Goal: Transaction & Acquisition: Purchase product/service

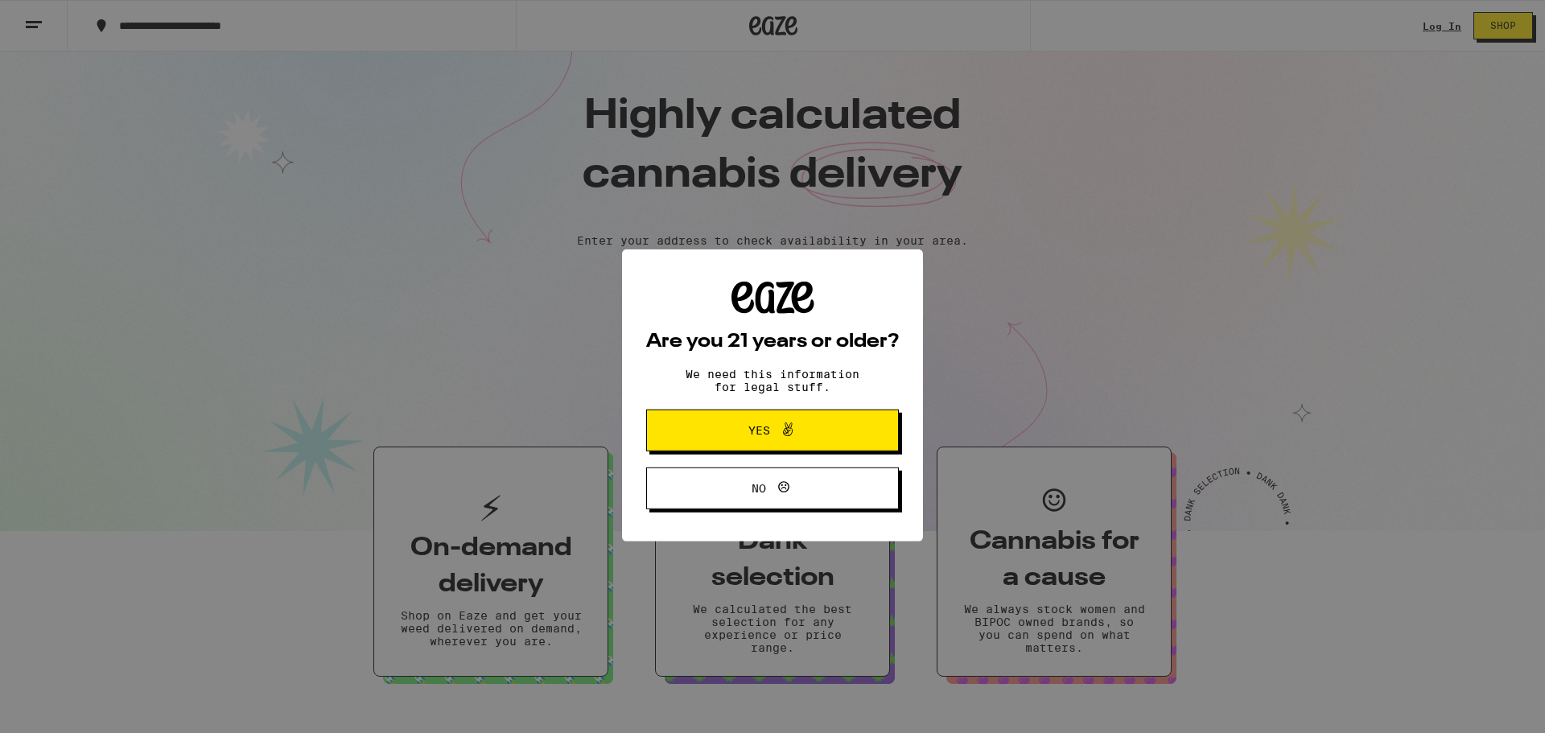
click at [793, 405] on icon at bounding box center [787, 400] width 19 height 19
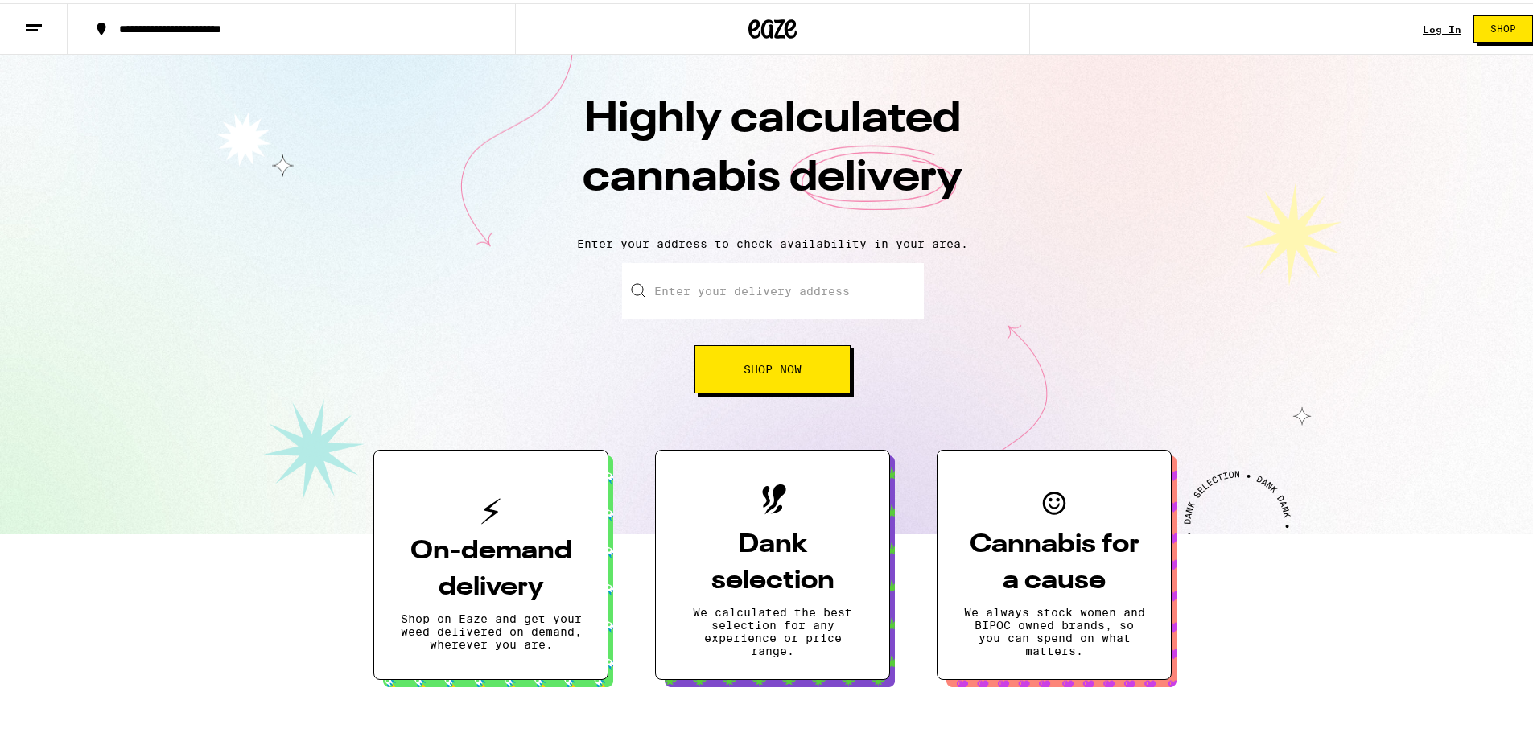
click at [451, 574] on h3 "On-demand delivery" at bounding box center [491, 566] width 182 height 72
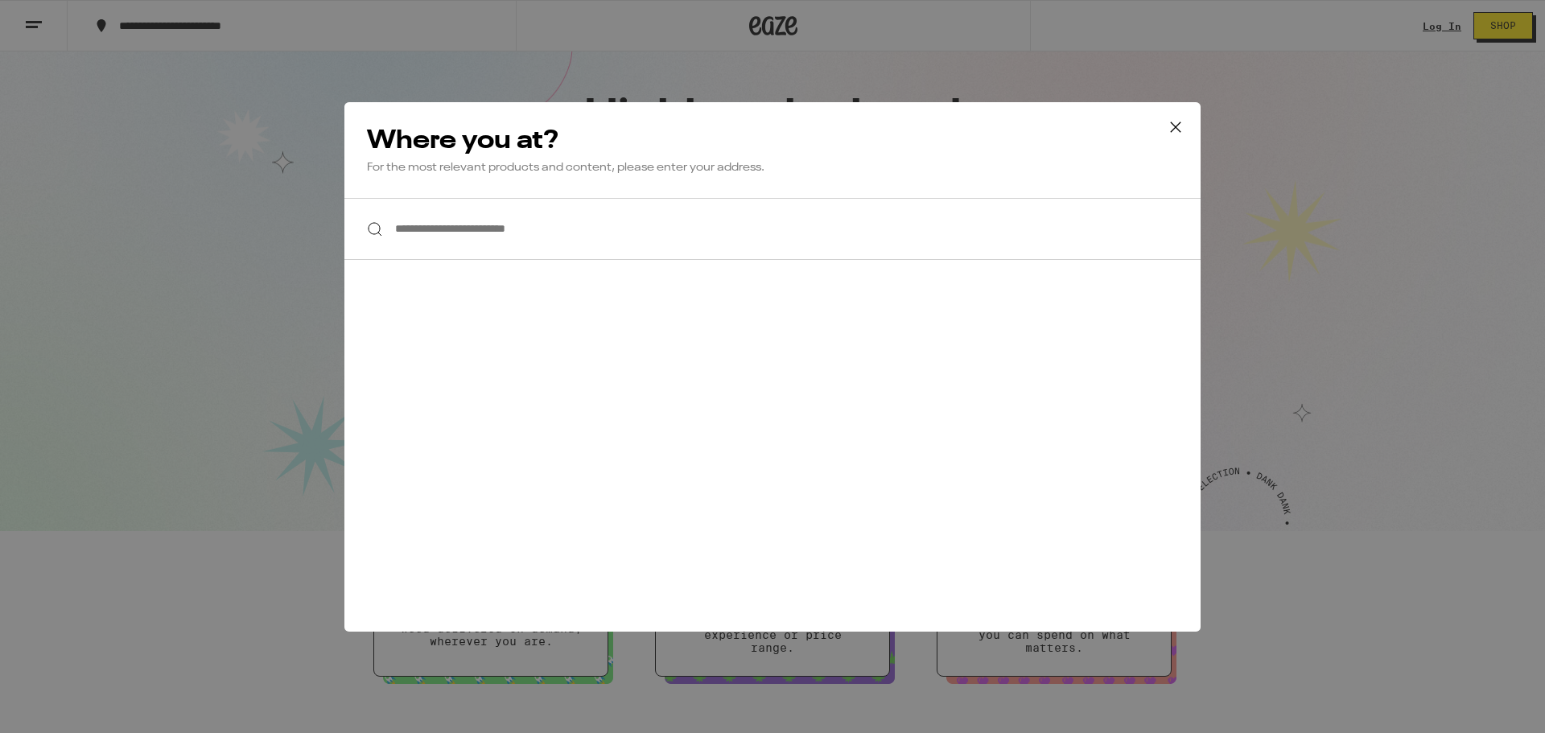
click at [1183, 121] on icon at bounding box center [1175, 127] width 24 height 24
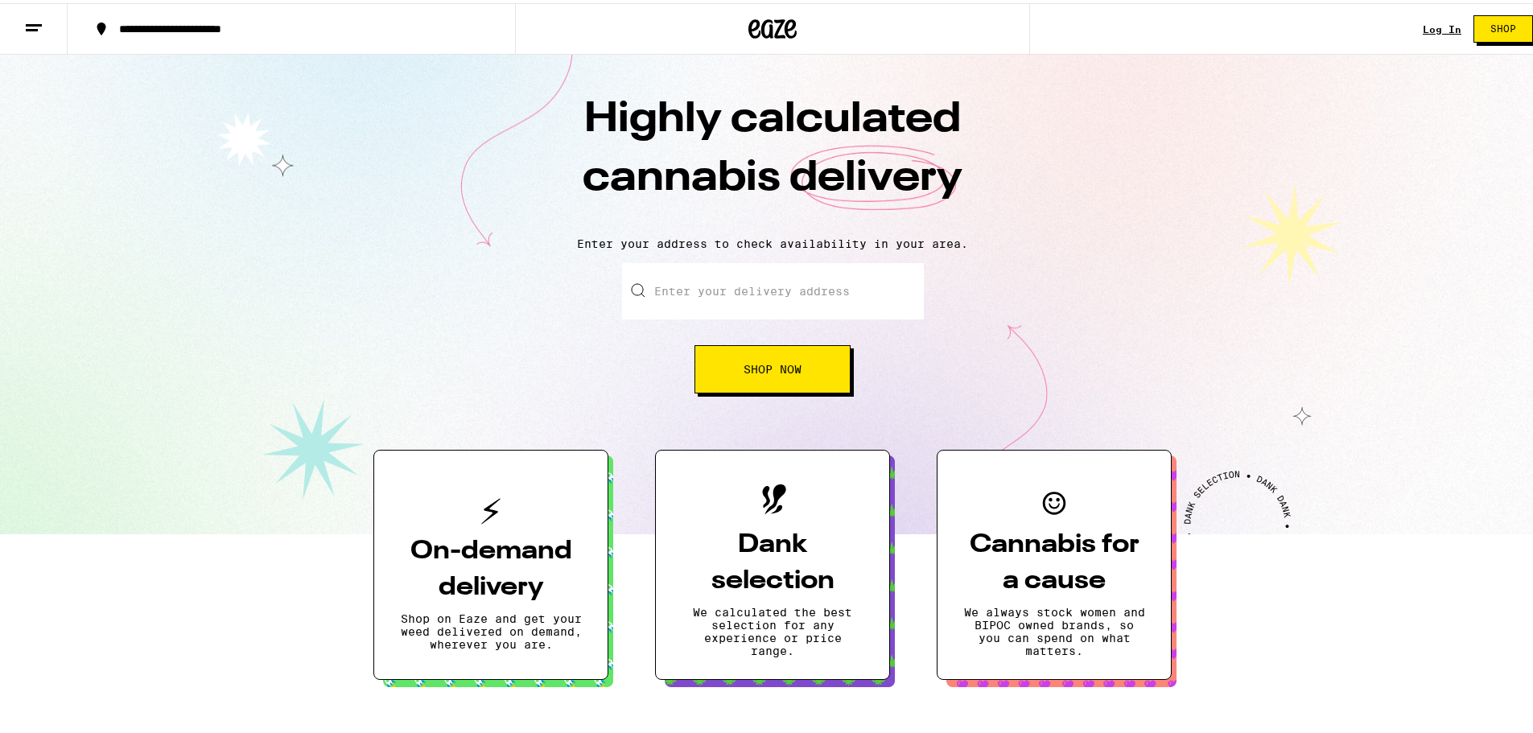
click at [1438, 28] on link "Log In" at bounding box center [1441, 26] width 39 height 10
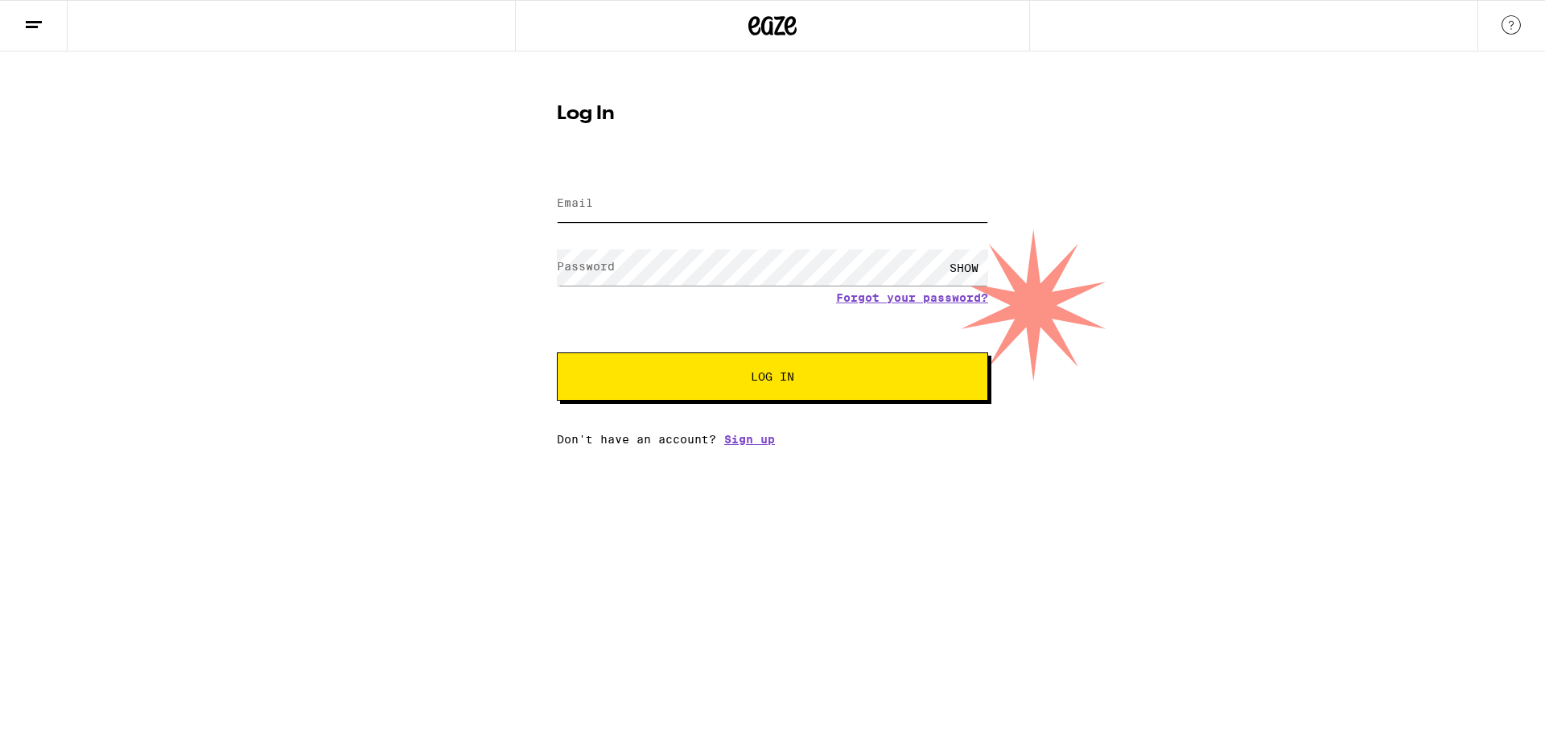
type input "[EMAIL_ADDRESS][DOMAIN_NAME]"
click at [717, 389] on button "Log In" at bounding box center [772, 376] width 431 height 48
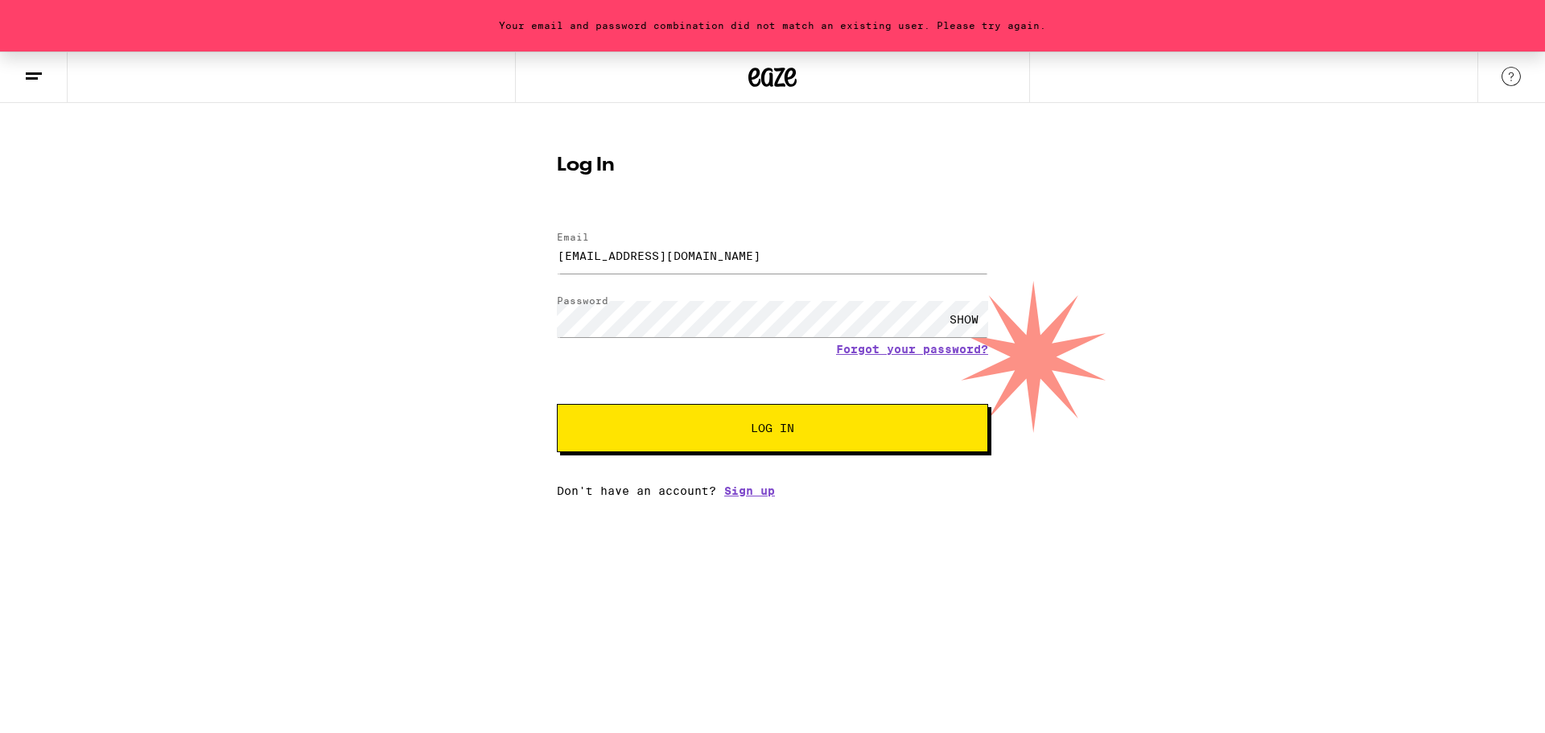
click at [947, 311] on div "SHOW" at bounding box center [964, 319] width 48 height 36
click at [361, 320] on div "Your email and password combination did not match an existing user. Please try …" at bounding box center [772, 274] width 1545 height 446
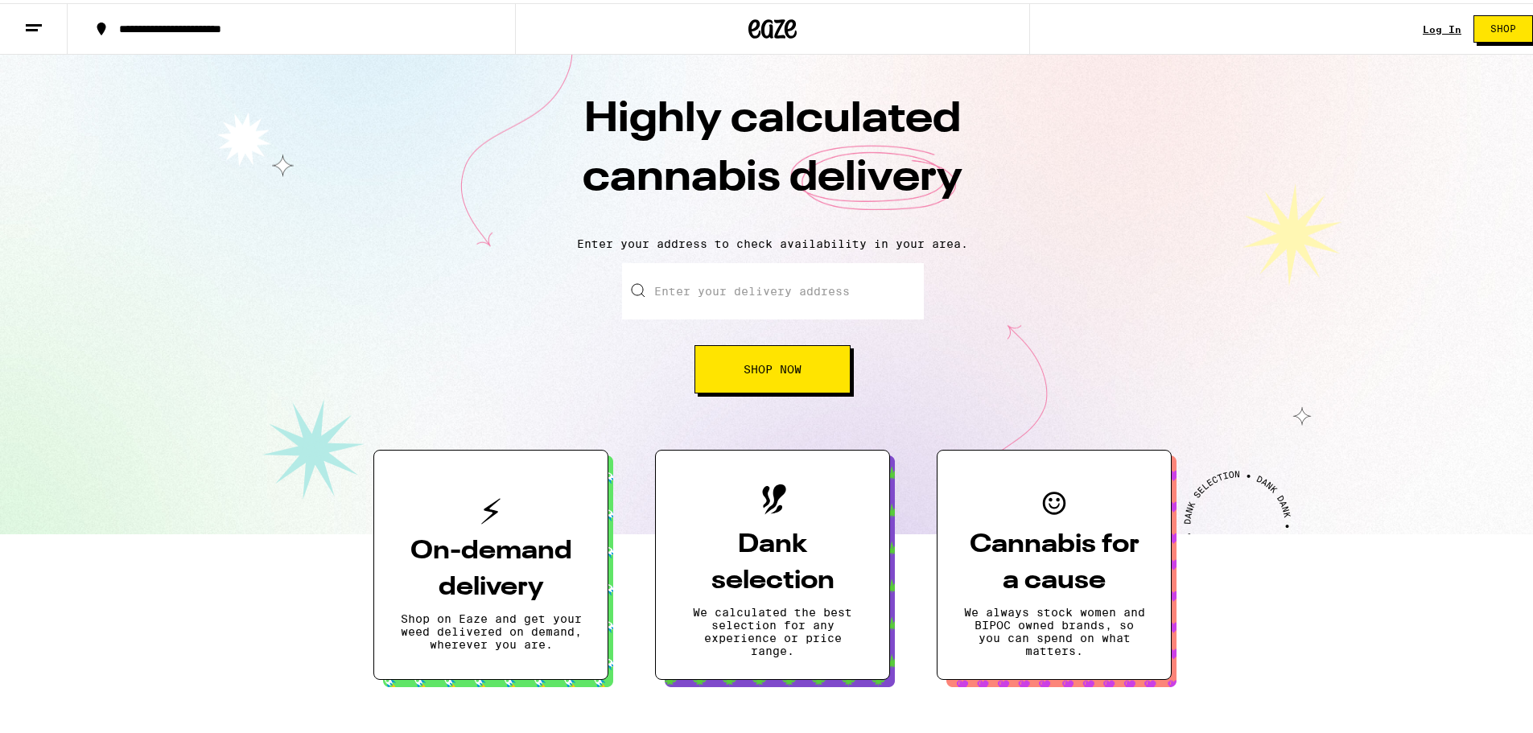
click at [217, 25] on div "**********" at bounding box center [299, 25] width 377 height 11
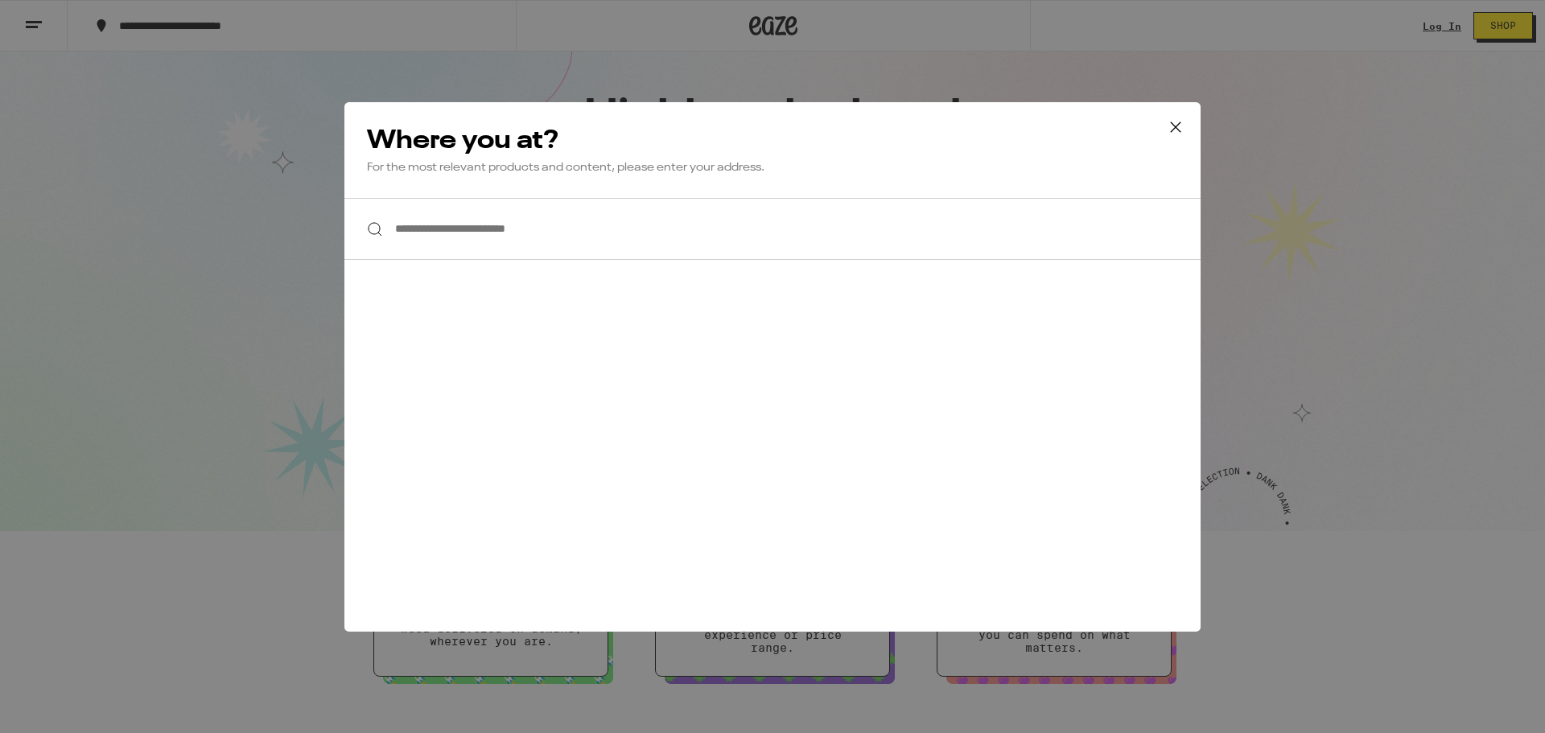
click at [463, 181] on div "Where you at? For the most relevant products and content, please enter your add…" at bounding box center [772, 150] width 856 height 96
click at [483, 214] on input "**********" at bounding box center [772, 229] width 856 height 62
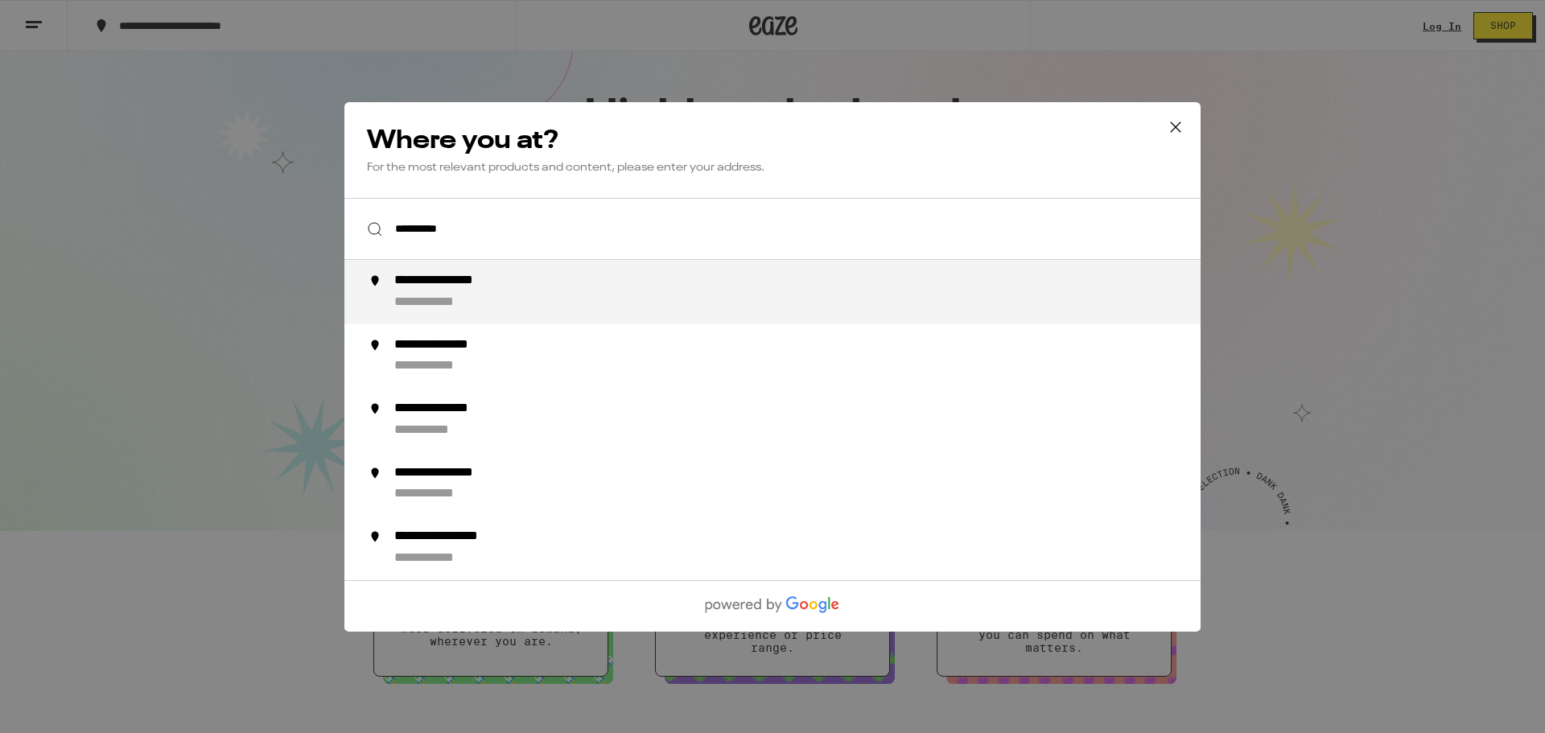
click at [512, 297] on div "**********" at bounding box center [804, 292] width 821 height 39
type input "**********"
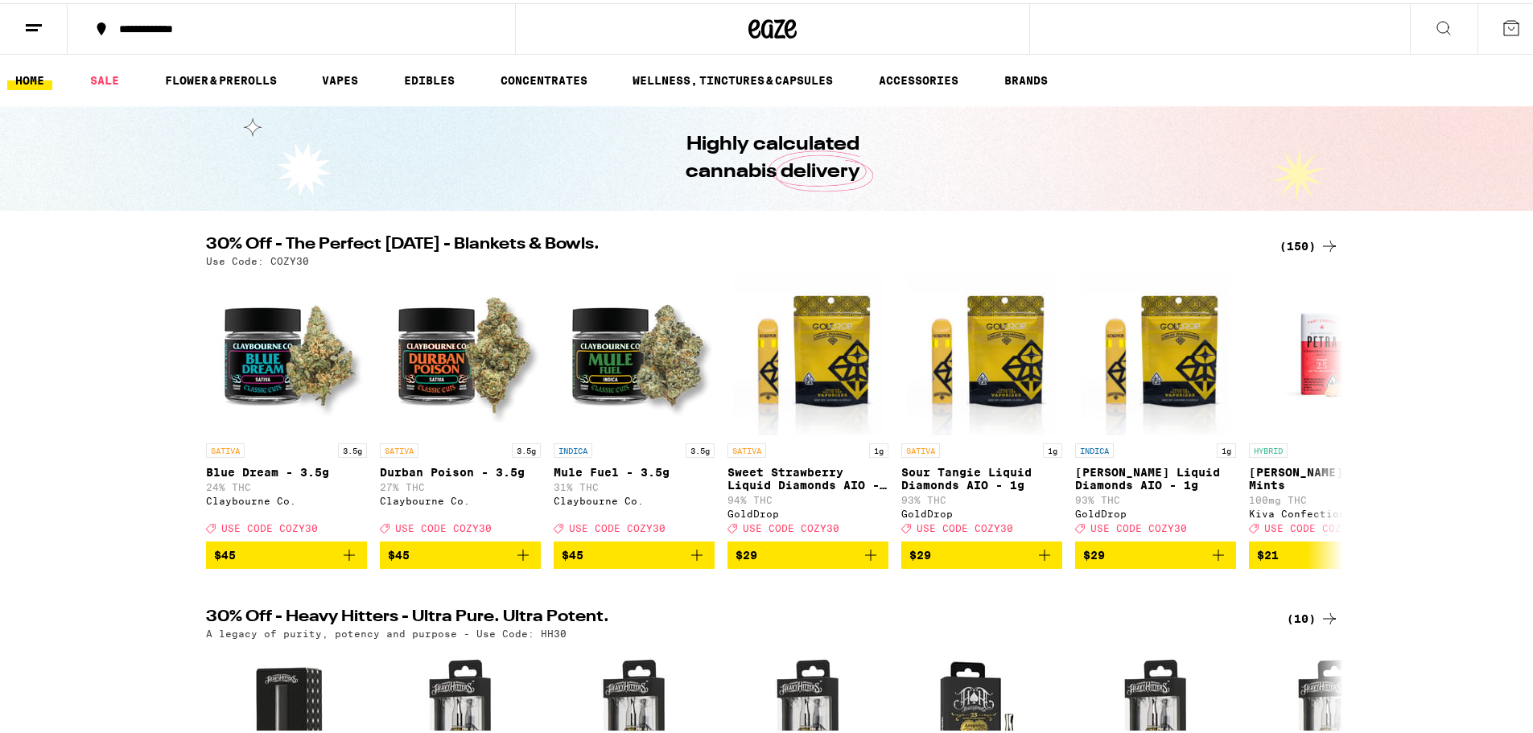
click at [1297, 245] on div "(150)" at bounding box center [1309, 242] width 60 height 19
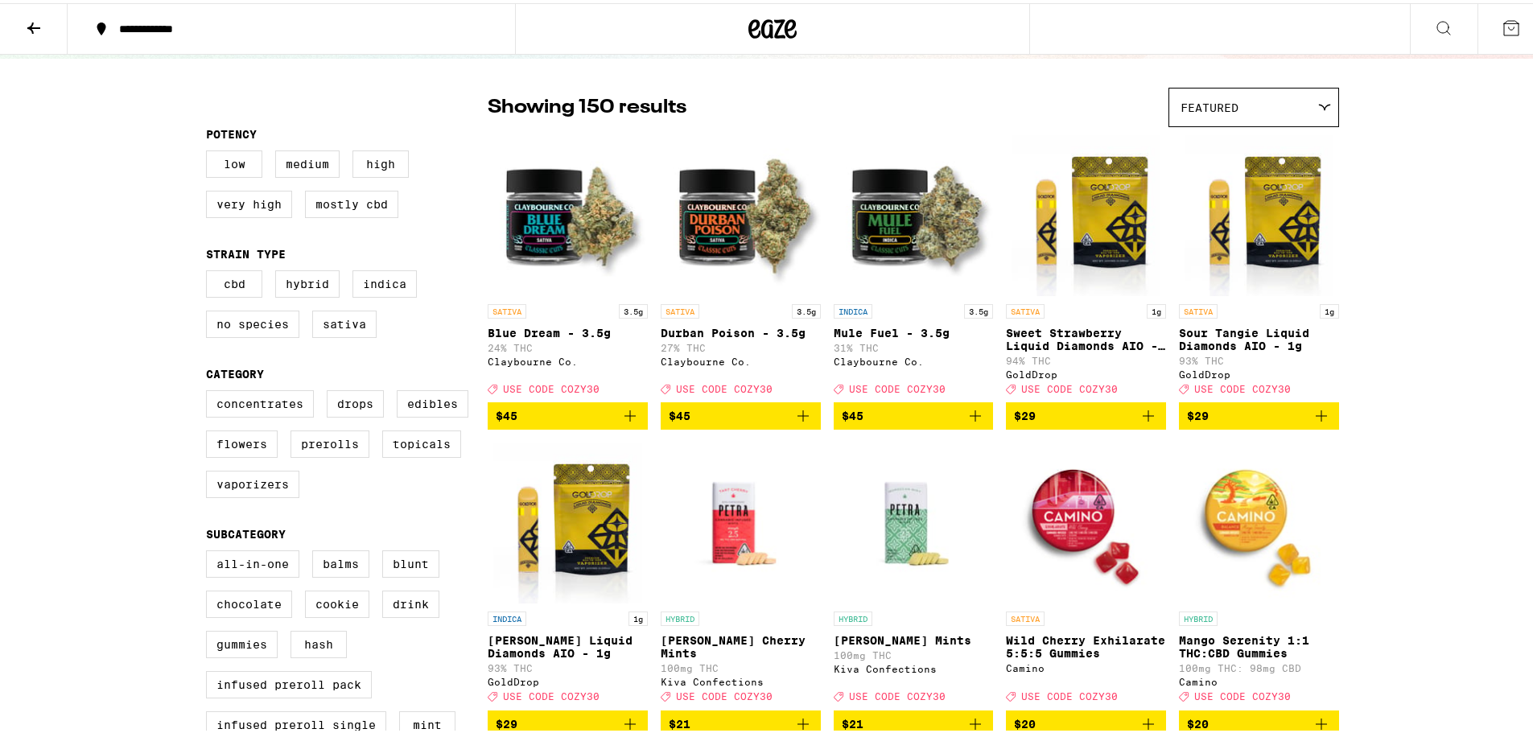
scroll to position [80, 0]
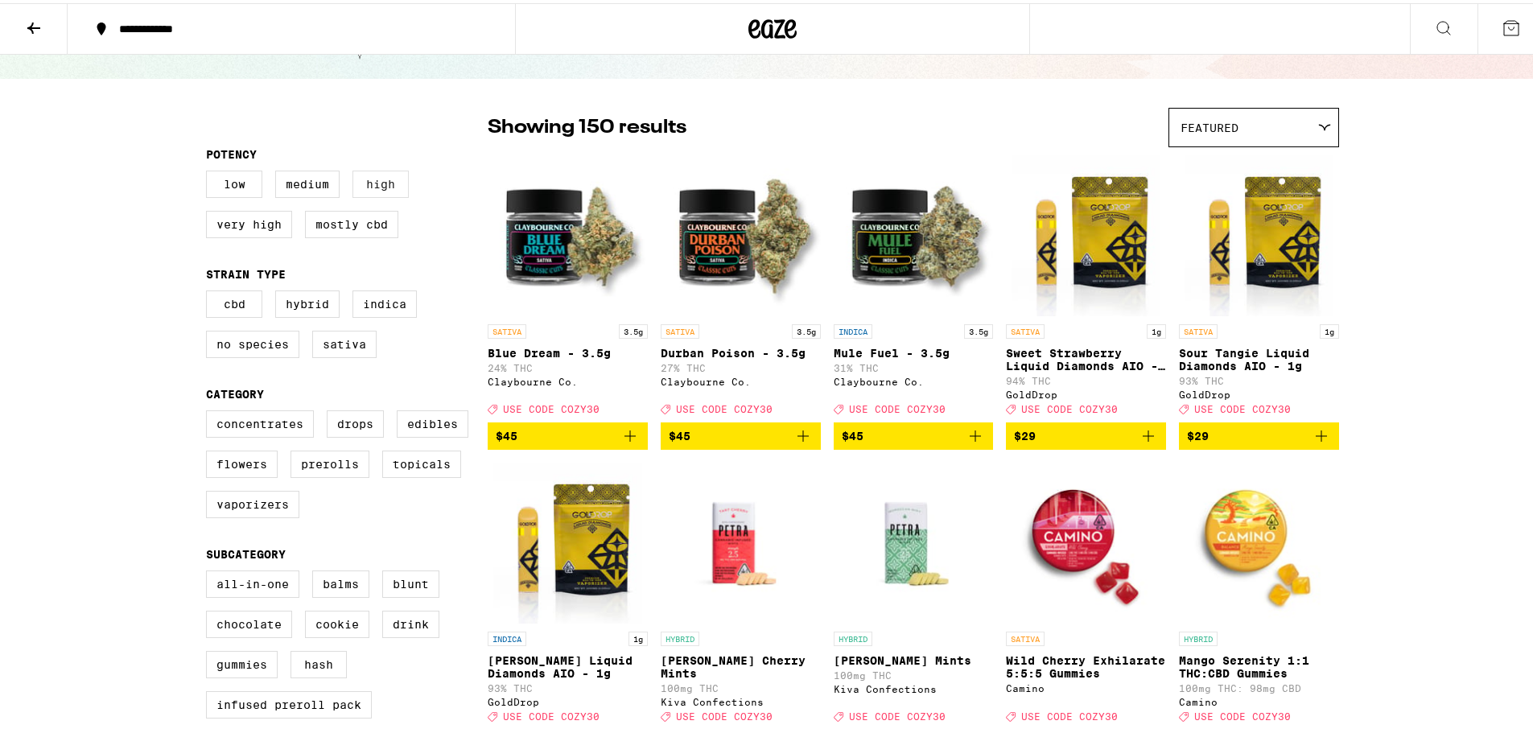
click at [372, 189] on label "High" at bounding box center [380, 180] width 56 height 27
click at [210, 171] on input "High" at bounding box center [209, 170] width 1 height 1
checkbox input "true"
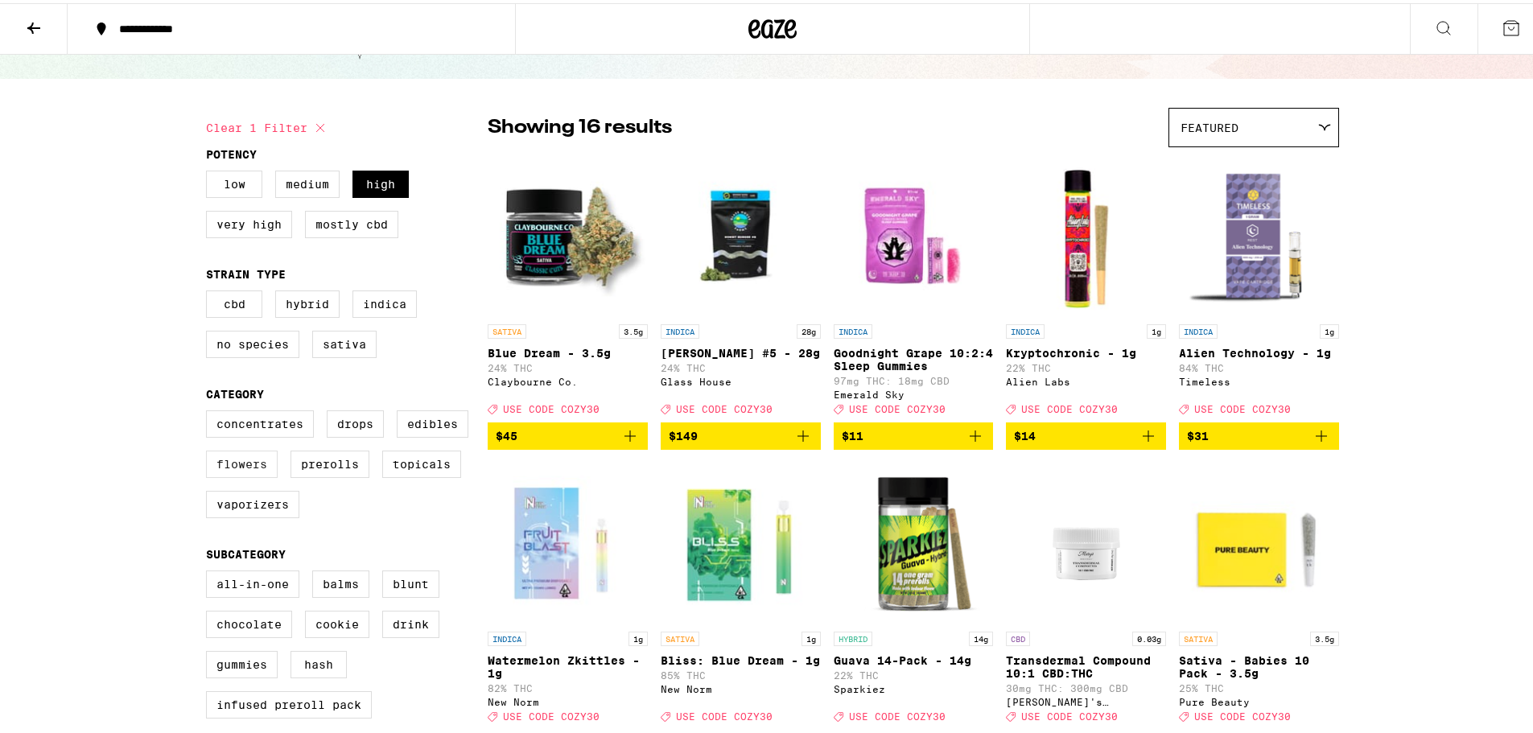
click at [226, 471] on label "Flowers" at bounding box center [242, 460] width 72 height 27
click at [210, 410] on input "Flowers" at bounding box center [209, 409] width 1 height 1
checkbox input "true"
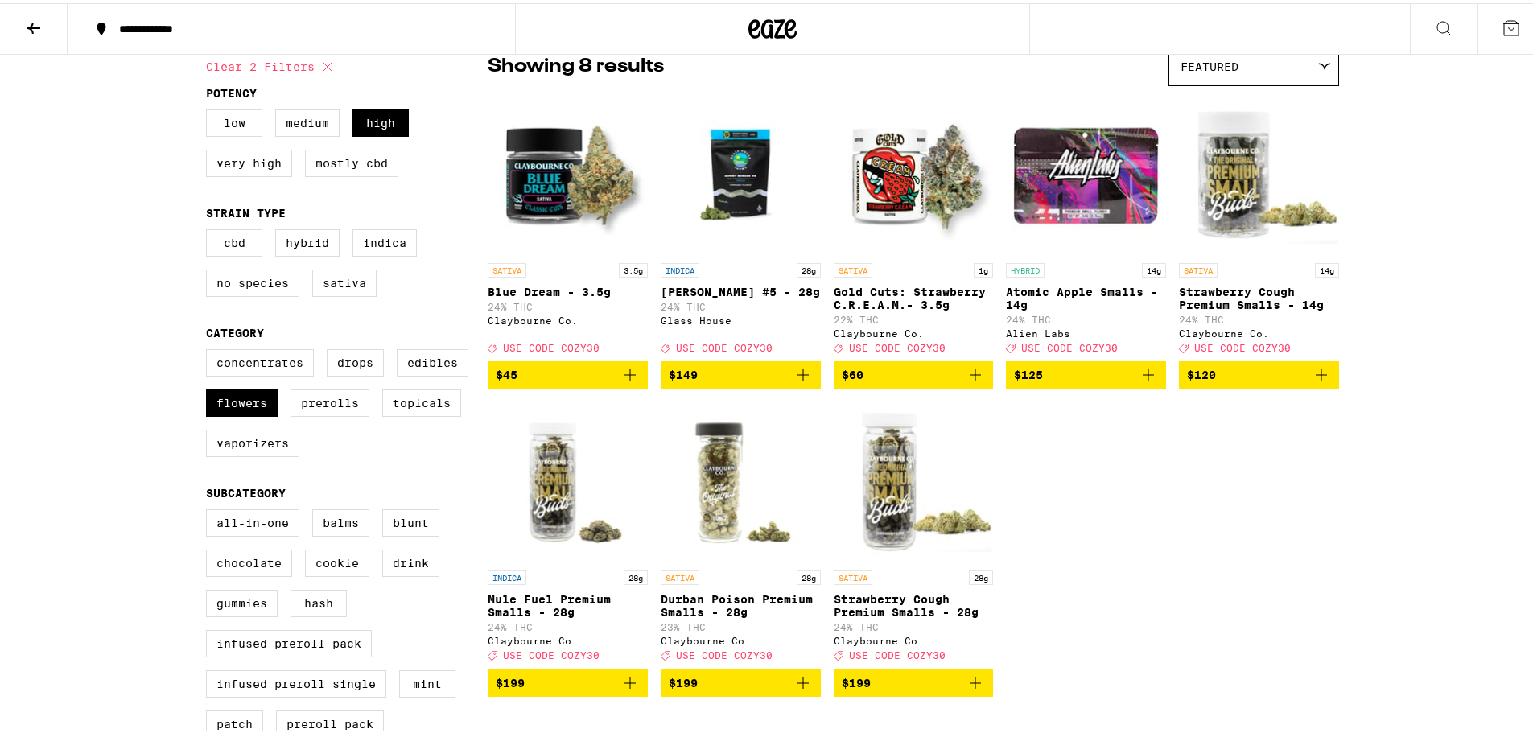
scroll to position [161, 0]
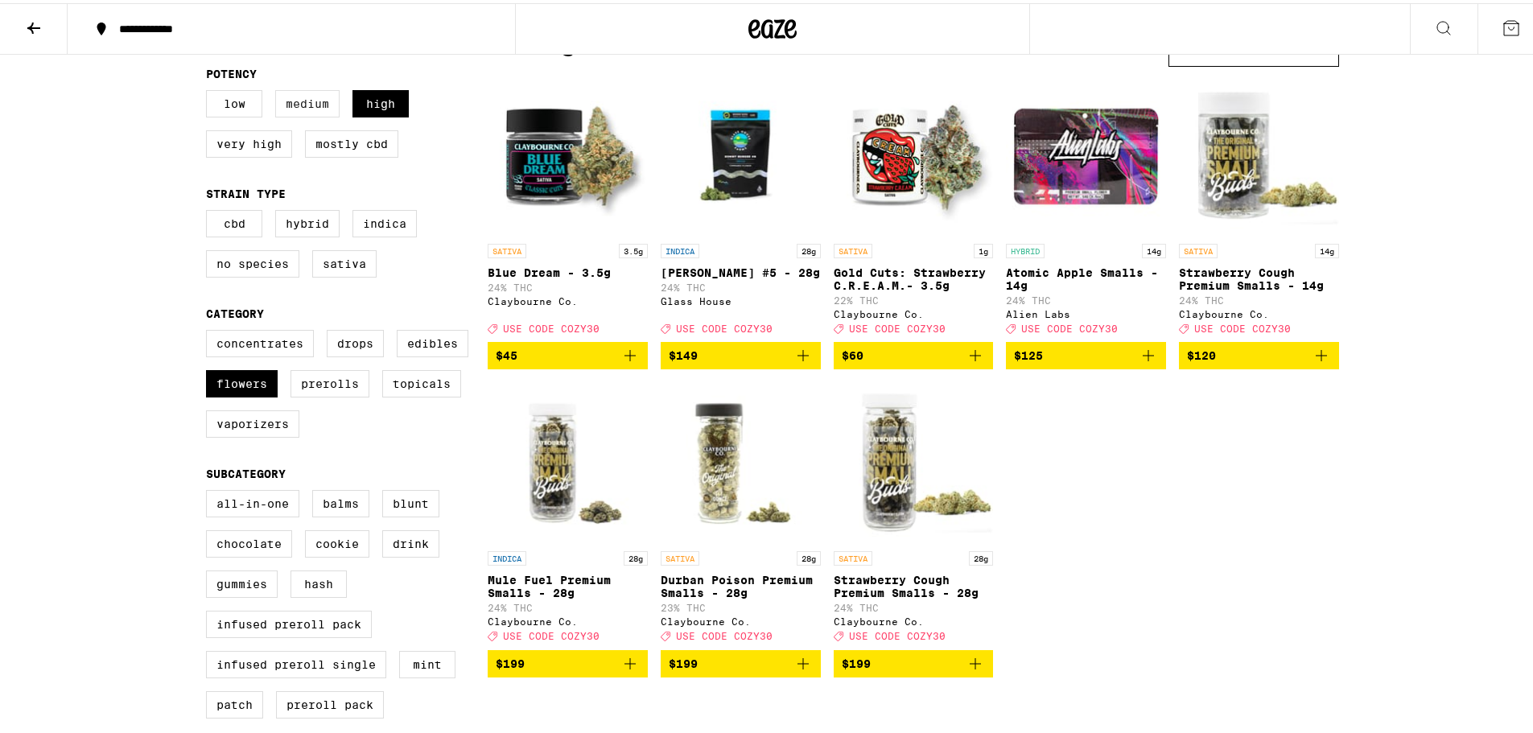
click at [302, 100] on label "Medium" at bounding box center [307, 100] width 64 height 27
click at [210, 90] on input "Medium" at bounding box center [209, 89] width 1 height 1
checkbox input "true"
click at [218, 97] on label "Low" at bounding box center [234, 100] width 56 height 27
click at [210, 90] on input "Low" at bounding box center [209, 89] width 1 height 1
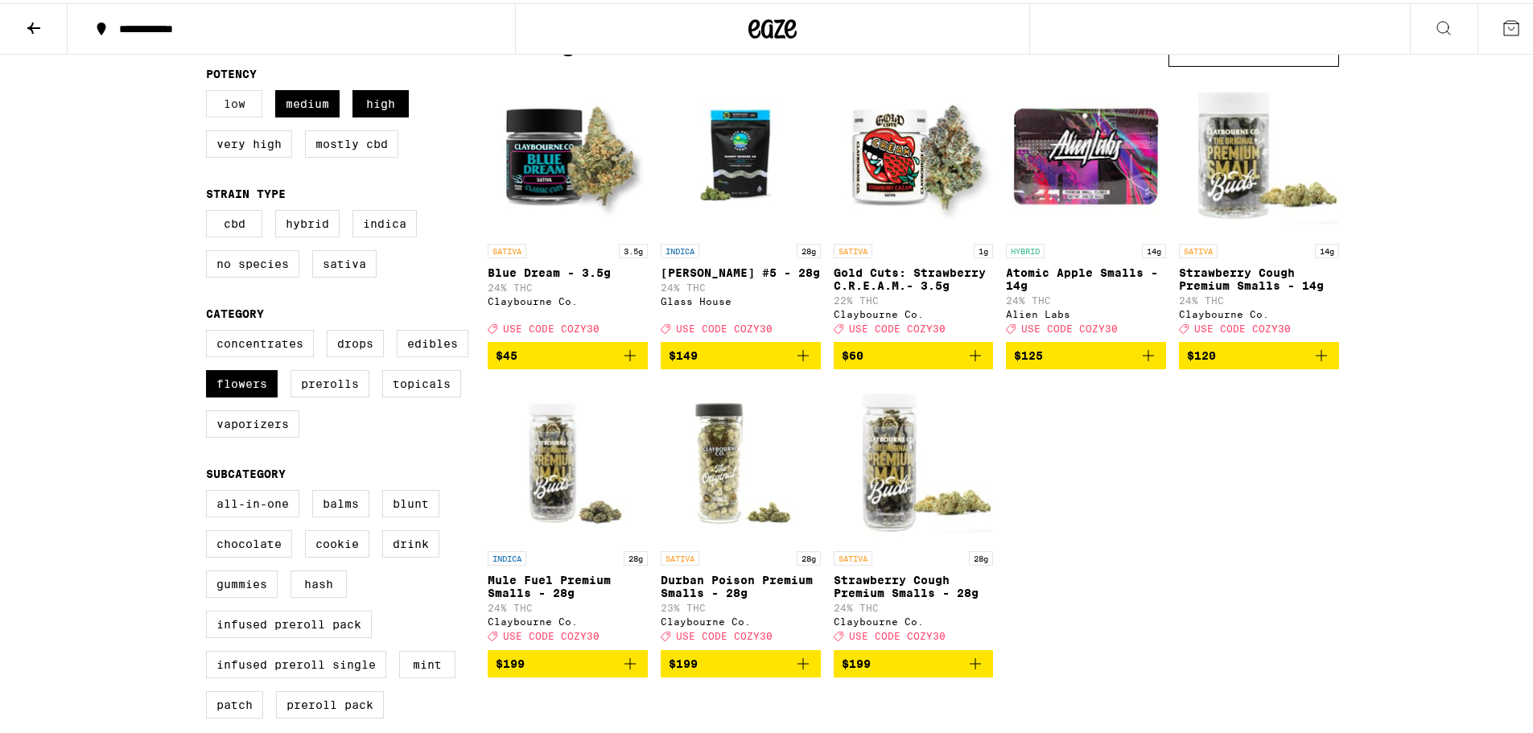
checkbox input "true"
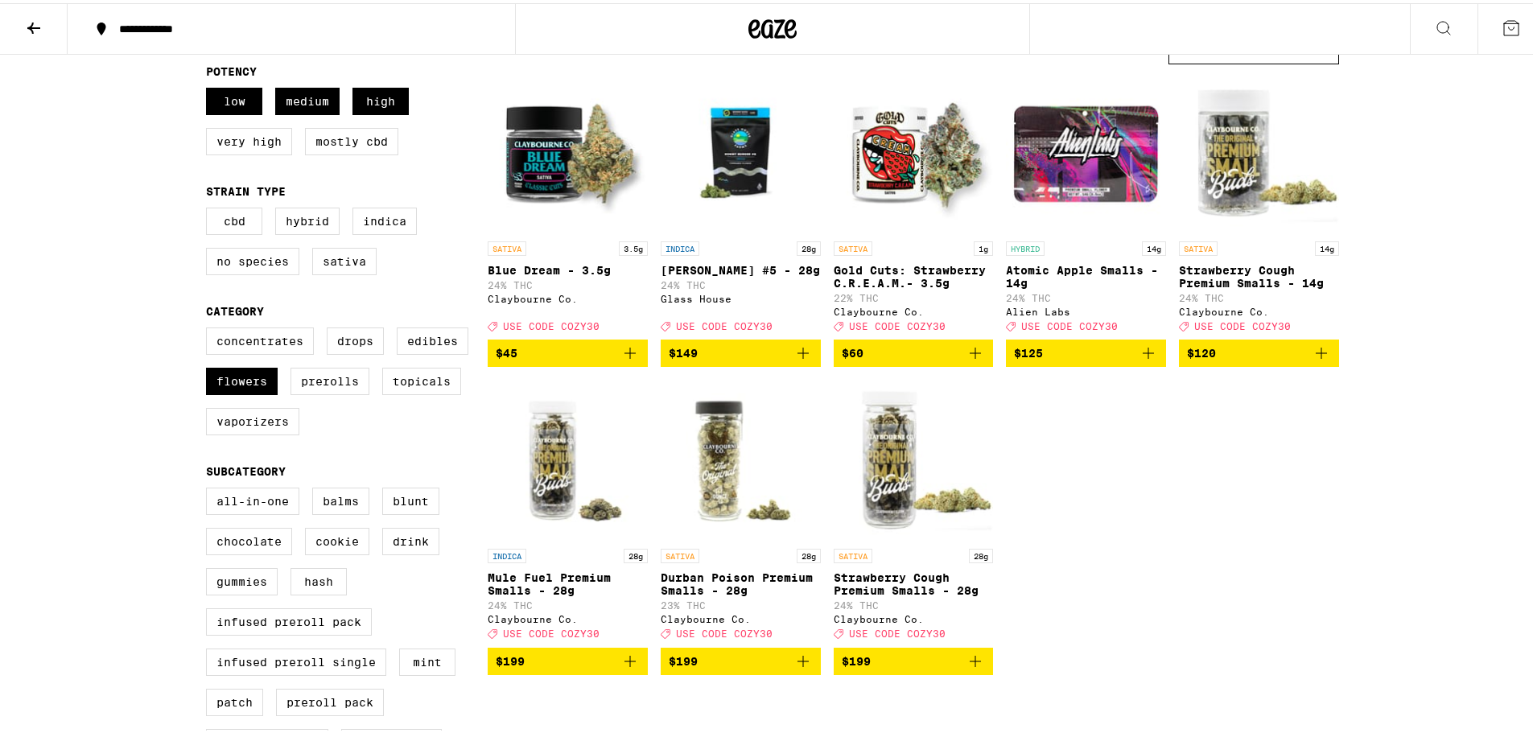
scroll to position [80, 0]
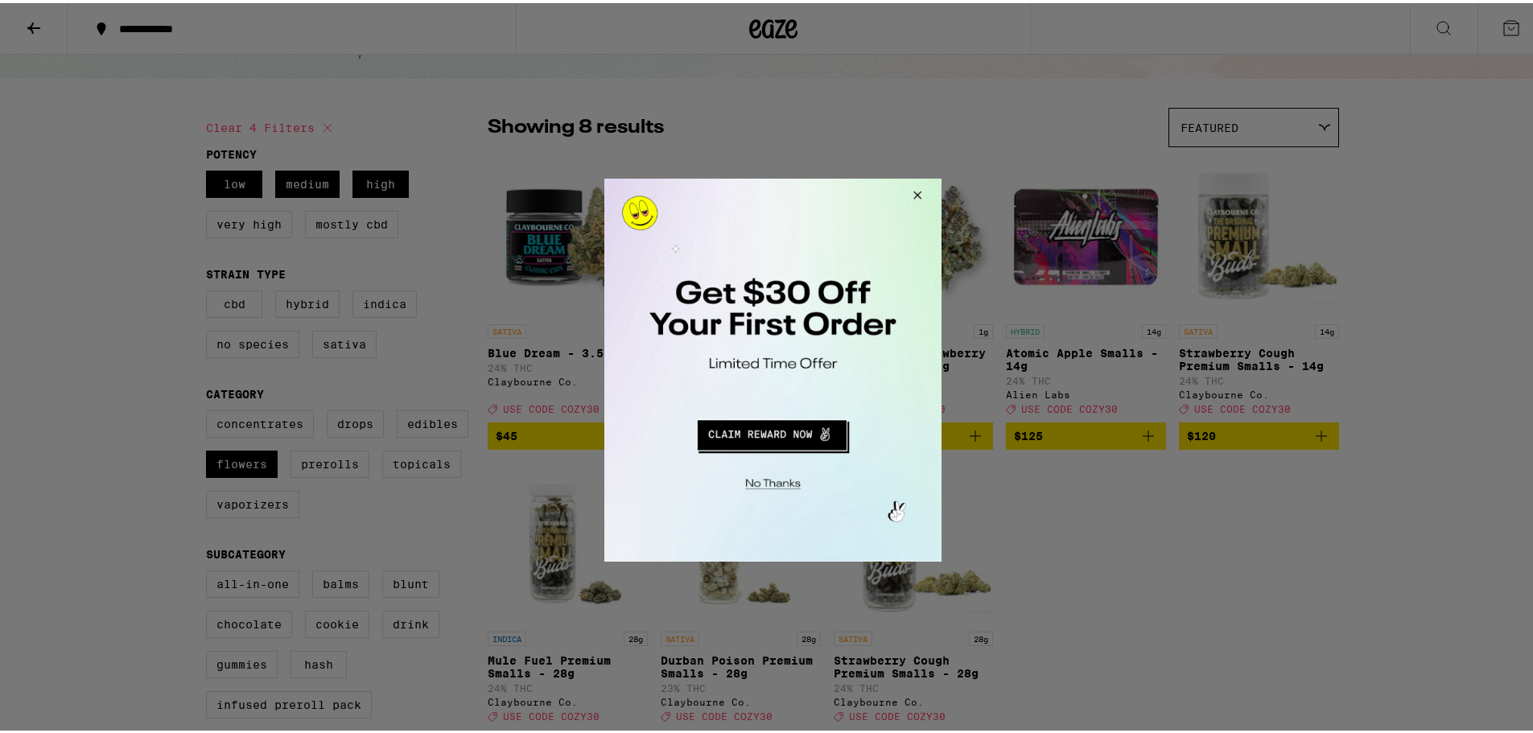
click at [920, 190] on button "Close Modal" at bounding box center [913, 197] width 43 height 39
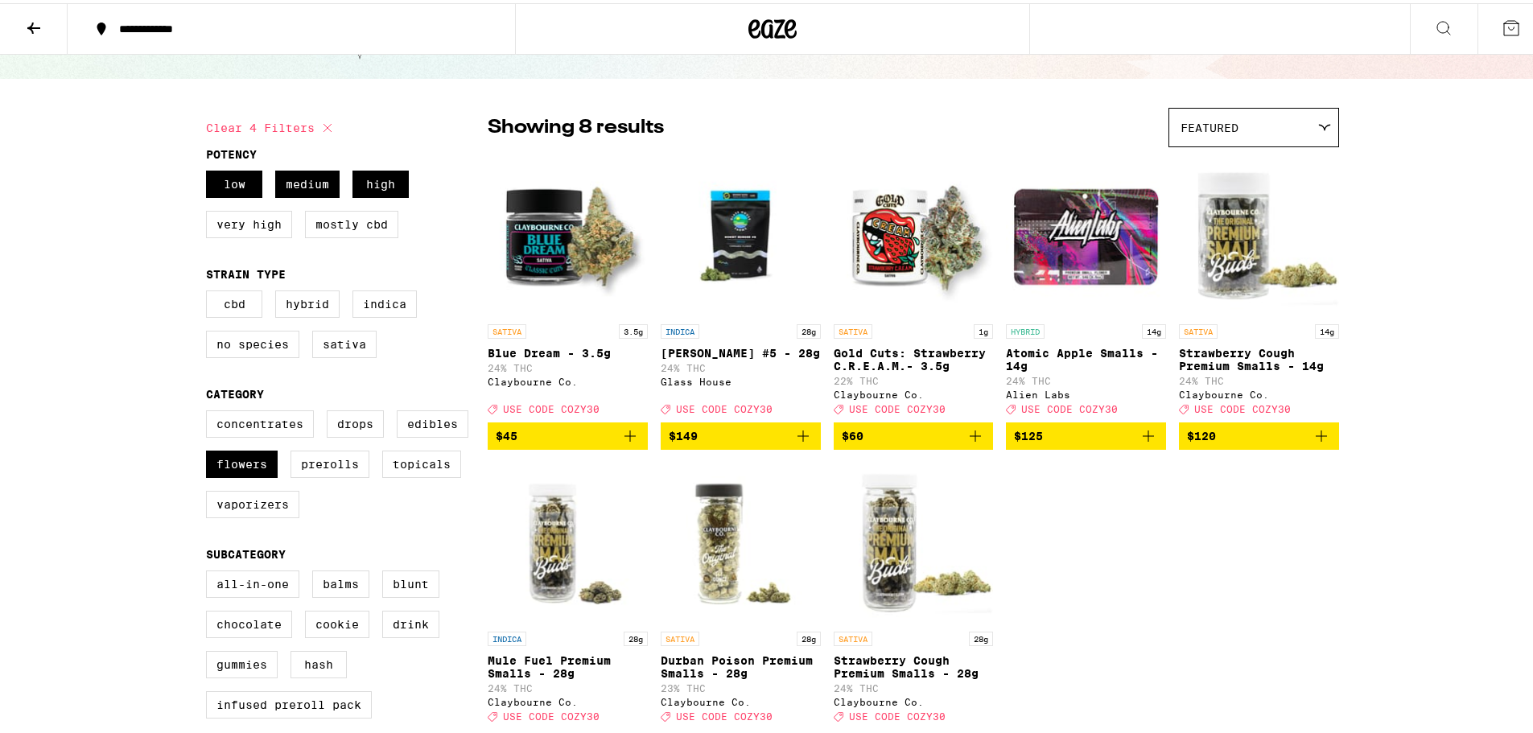
click at [1230, 257] on img "Open page for Strawberry Cough Premium Smalls - 14g from Claybourne Co." at bounding box center [1259, 232] width 160 height 161
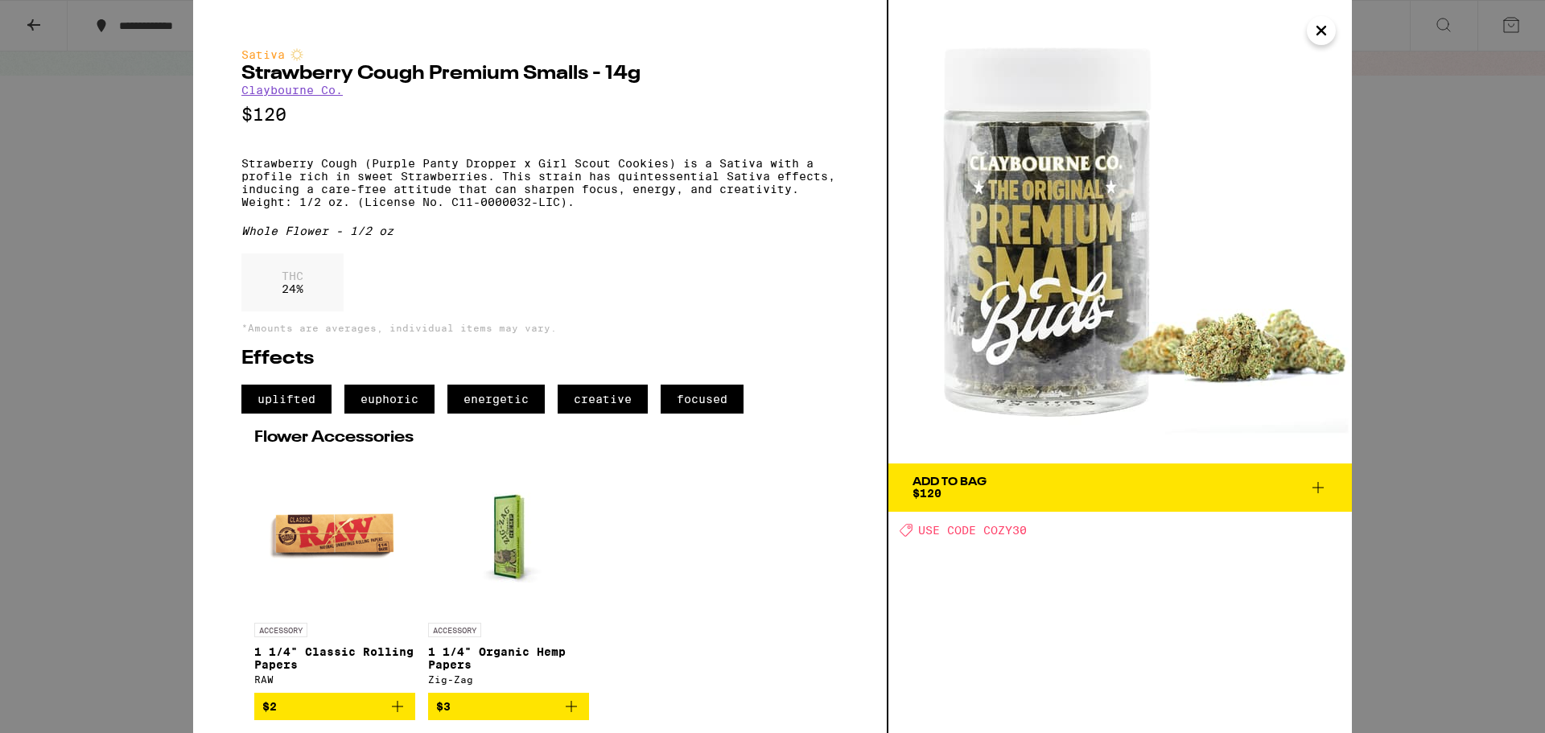
scroll to position [15, 0]
